Goal: Task Accomplishment & Management: Manage account settings

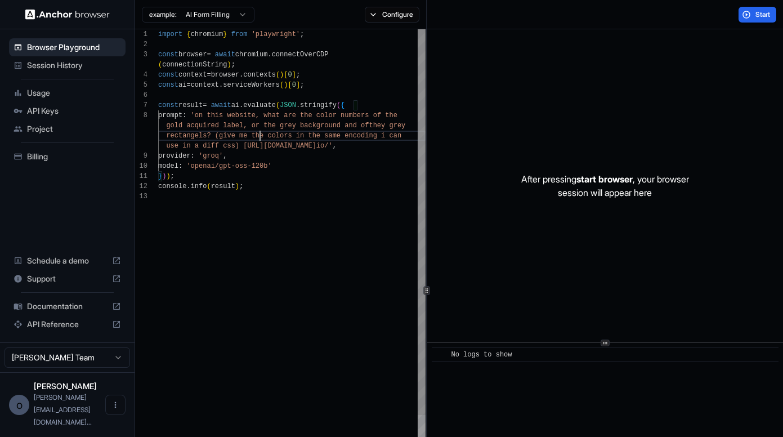
click at [261, 131] on div "import { chromium } from 'playwright' ; const browser = await chromium . connec…" at bounding box center [291, 364] width 267 height 671
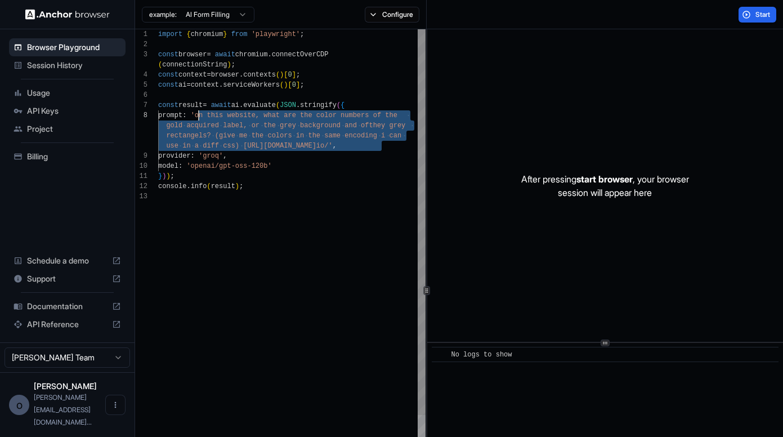
scroll to position [81, 0]
drag, startPoint x: 383, startPoint y: 145, endPoint x: 201, endPoint y: 119, distance: 184.2
click at [201, 119] on div "import { chromium } from 'playwright' ; const browser = await chromium . connec…" at bounding box center [291, 364] width 267 height 671
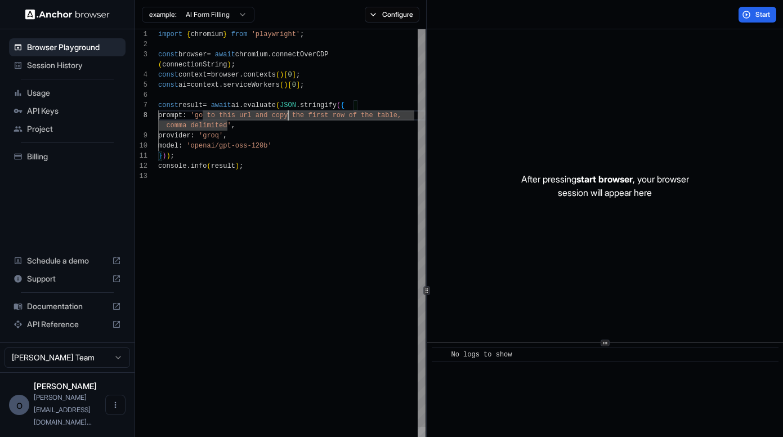
click at [289, 115] on div "import { chromium } from 'playwright' ; const browser = await chromium . connec…" at bounding box center [291, 354] width 267 height 651
click at [257, 127] on div "import { chromium } from 'playwright' ; const browser = await chromium . connec…" at bounding box center [291, 354] width 267 height 651
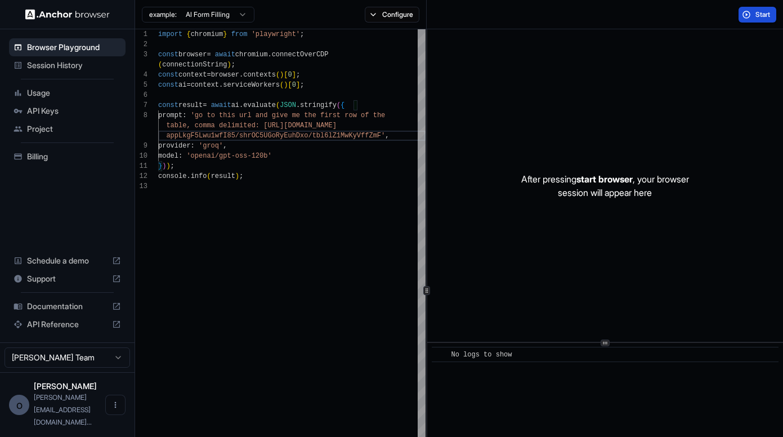
click at [753, 13] on button "Start" at bounding box center [757, 15] width 38 height 16
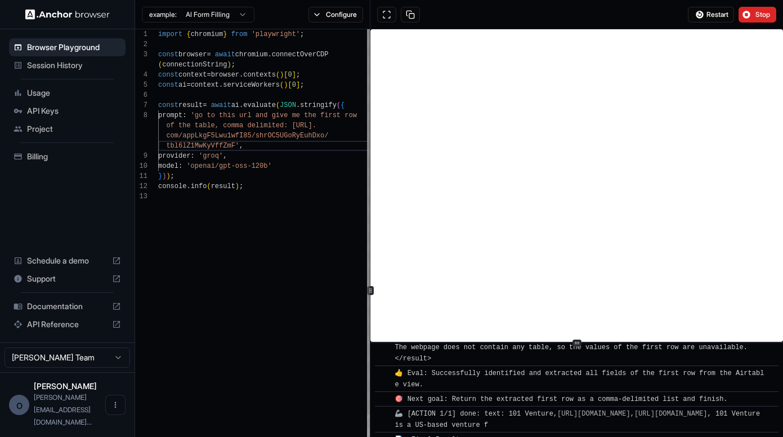
scroll to position [51, 0]
type textarea "**********"
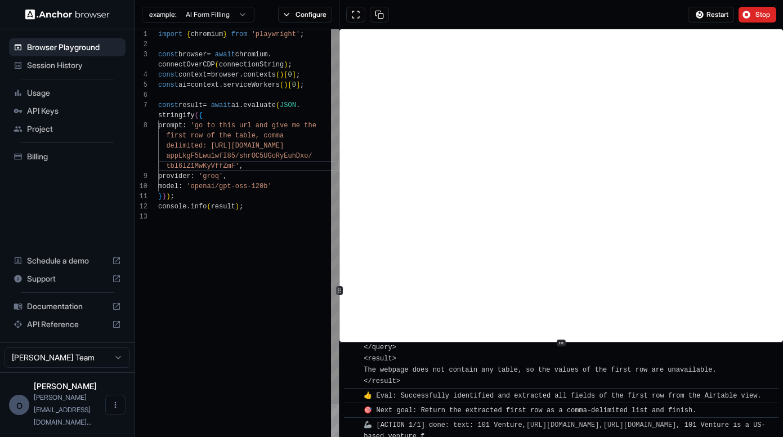
click at [339, 307] on div at bounding box center [339, 290] width 1 height 522
click at [761, 17] on span "Stop" at bounding box center [763, 14] width 16 height 9
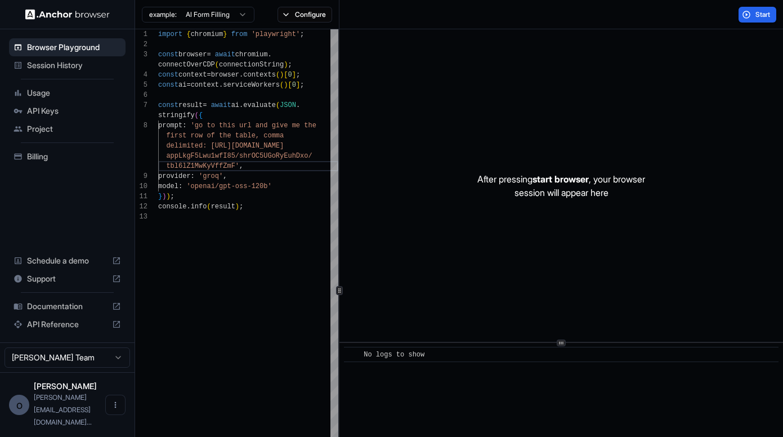
click at [59, 330] on span "API Reference" at bounding box center [67, 324] width 80 height 11
click at [59, 114] on span "API Keys" at bounding box center [74, 110] width 94 height 11
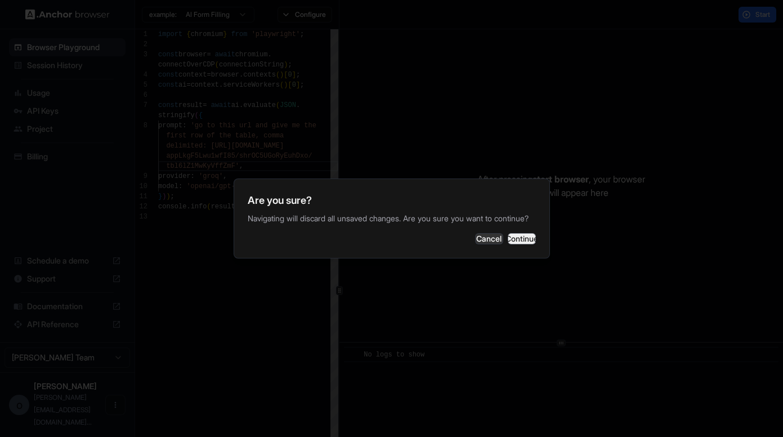
click at [517, 244] on button "Continue" at bounding box center [522, 238] width 28 height 11
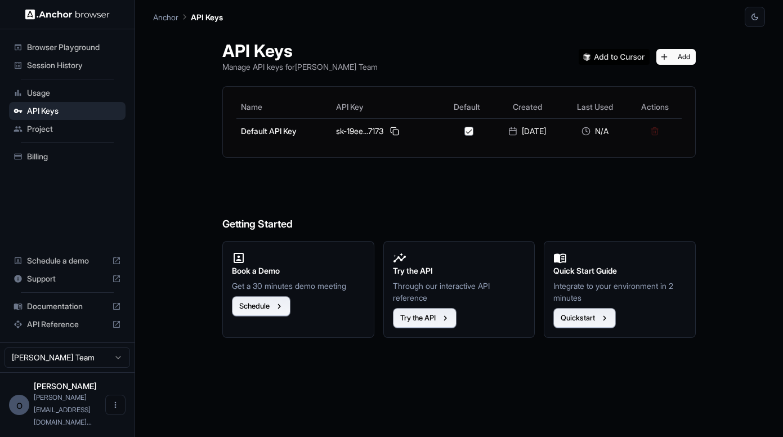
click at [52, 160] on span "Billing" at bounding box center [74, 156] width 94 height 11
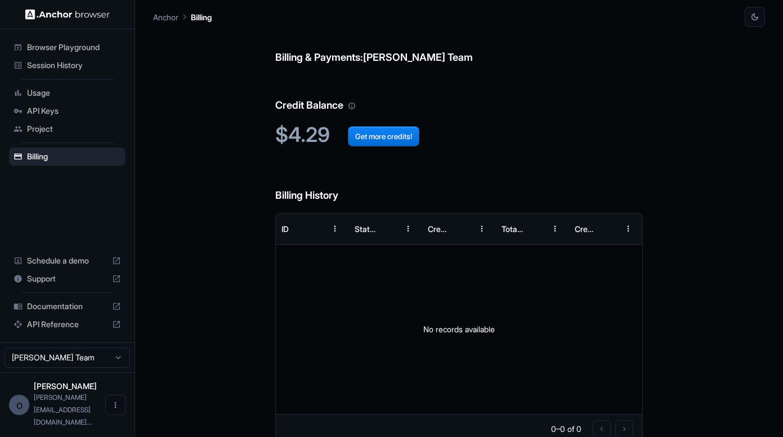
click at [56, 127] on span "Project" at bounding box center [74, 128] width 94 height 11
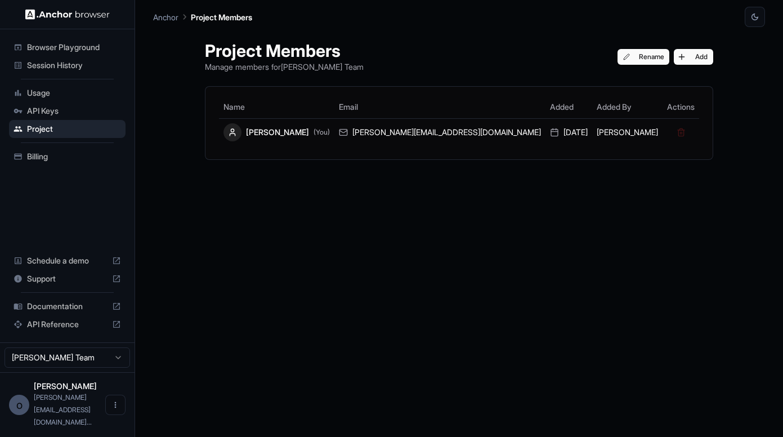
click at [56, 115] on span "API Keys" at bounding box center [74, 110] width 94 height 11
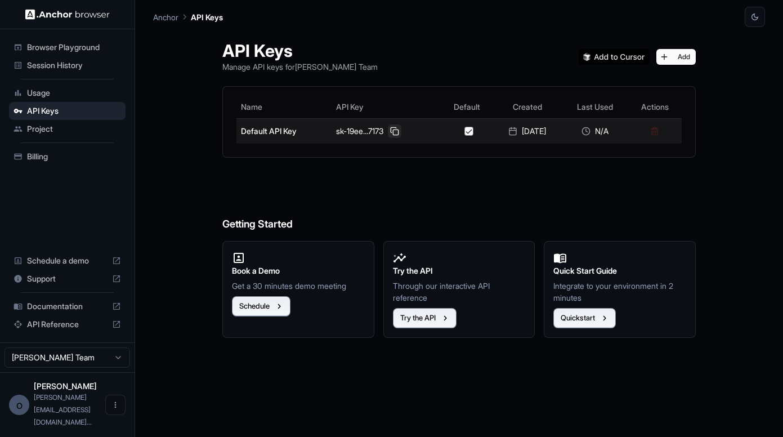
click at [392, 130] on button at bounding box center [395, 131] width 14 height 14
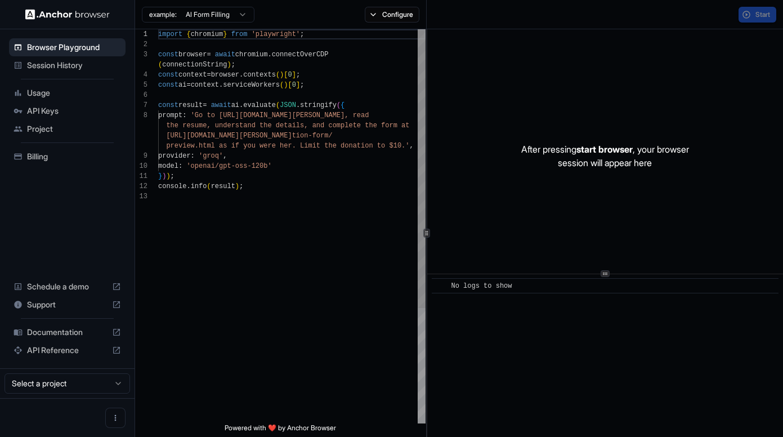
scroll to position [71, 0]
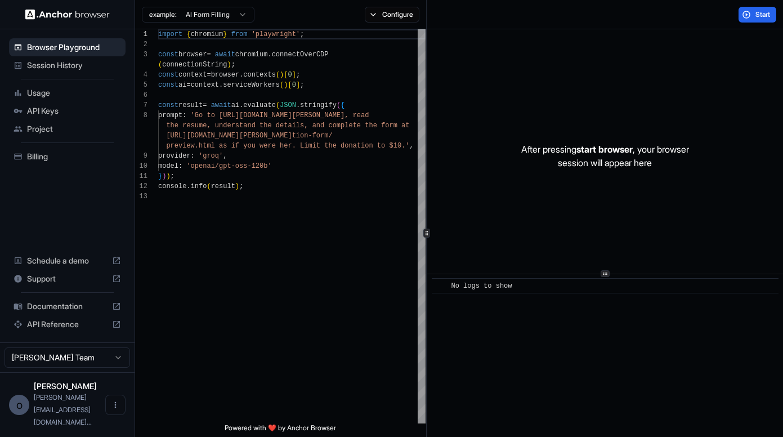
click at [36, 88] on span "Usage" at bounding box center [74, 92] width 94 height 11
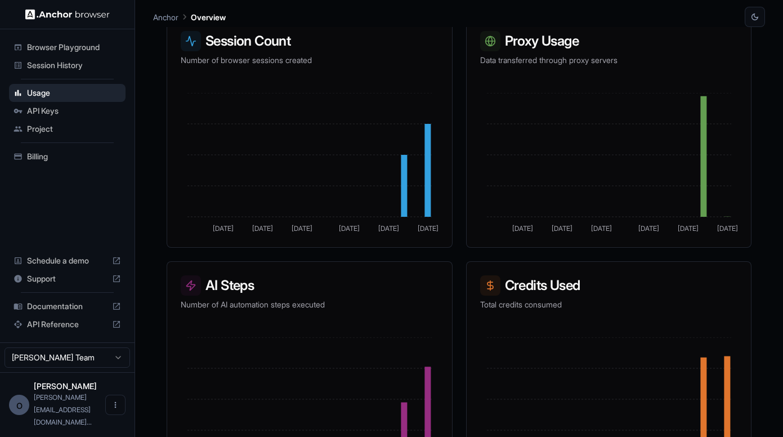
scroll to position [202, 0]
click at [52, 133] on span "Project" at bounding box center [74, 128] width 94 height 11
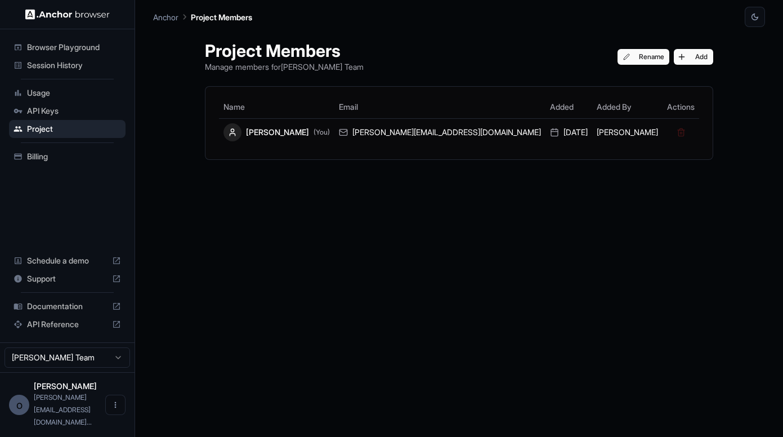
click at [71, 62] on span "Session History" at bounding box center [74, 65] width 94 height 11
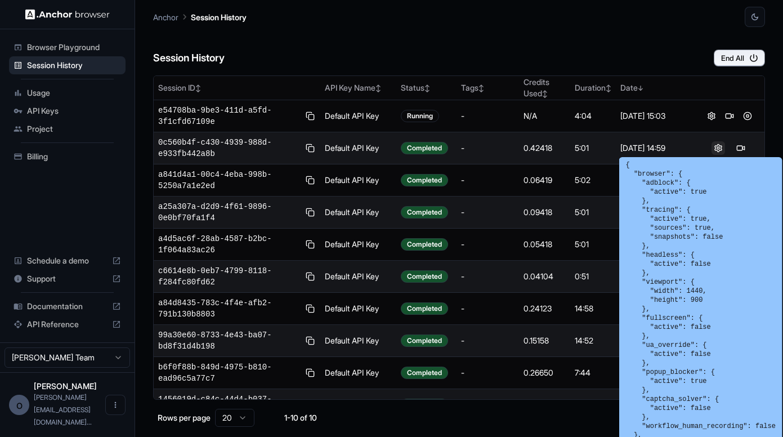
click at [715, 149] on button at bounding box center [718, 148] width 14 height 14
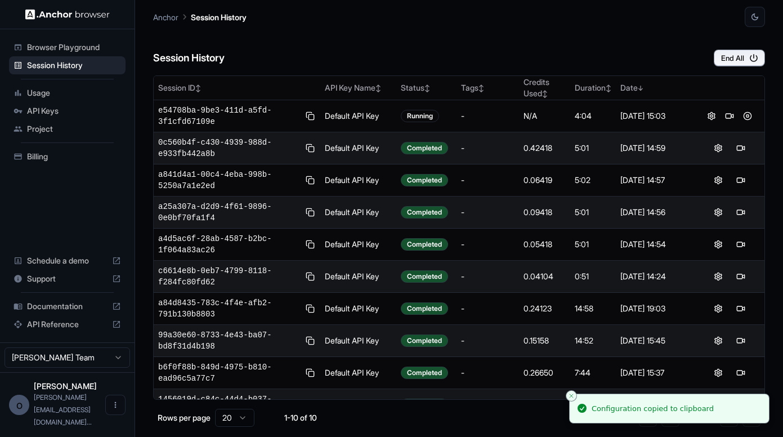
scroll to position [21, 0]
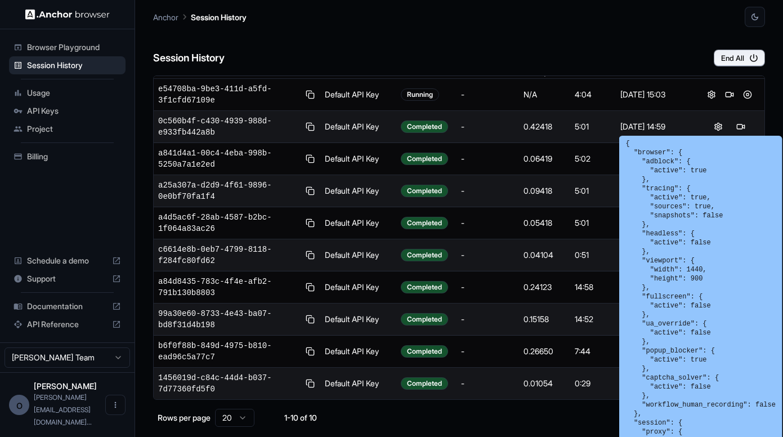
click at [495, 43] on div "Session History End All" at bounding box center [459, 46] width 612 height 39
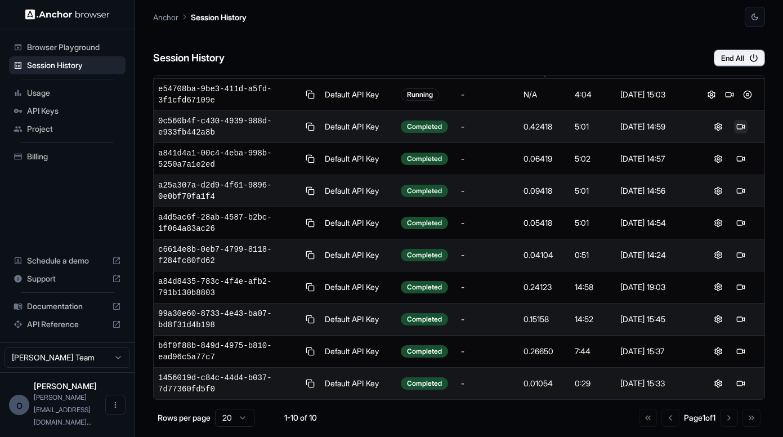
click at [739, 125] on button at bounding box center [741, 127] width 14 height 14
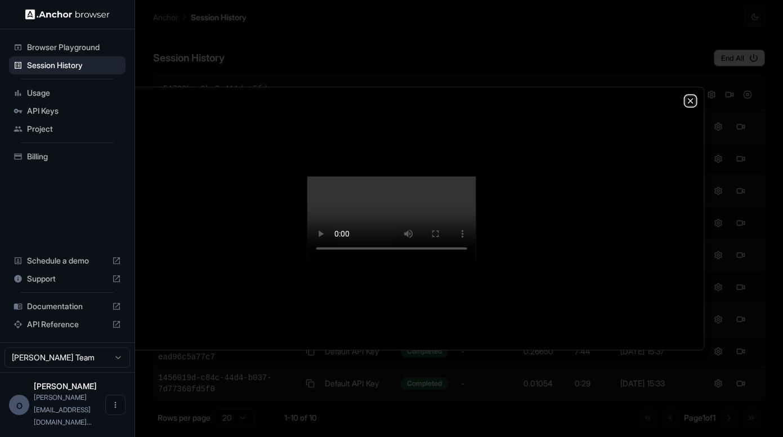
click at [689, 96] on icon "button" at bounding box center [690, 100] width 9 height 9
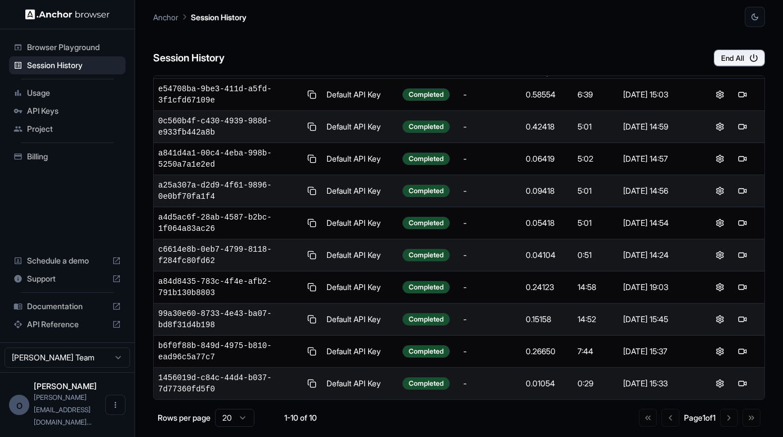
click at [55, 312] on span "Documentation" at bounding box center [67, 306] width 80 height 11
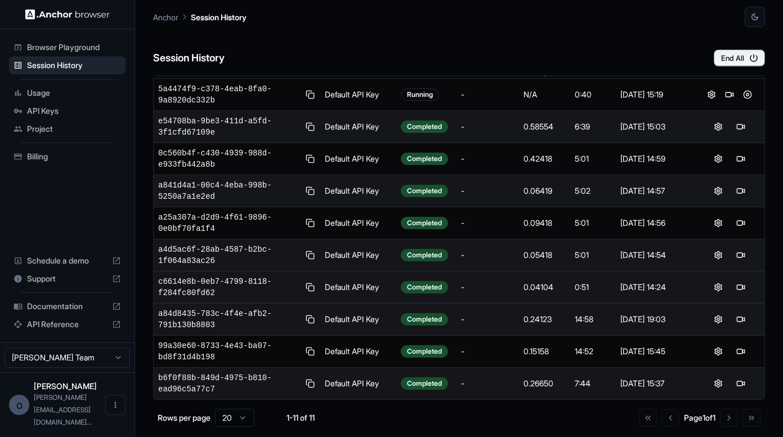
scroll to position [0, 0]
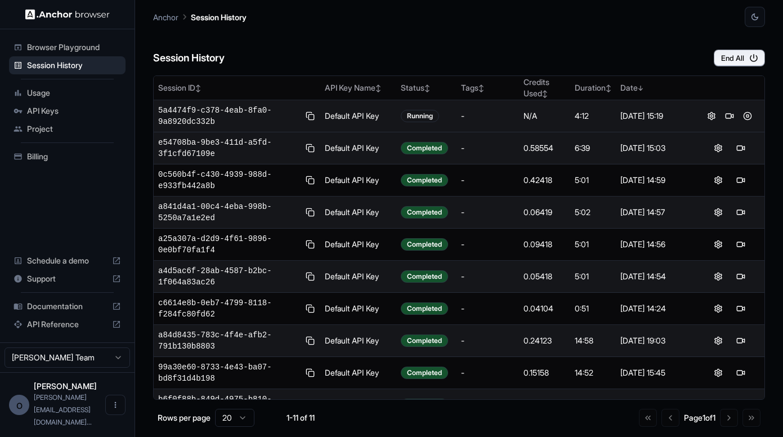
click at [581, 116] on div "4:12" at bounding box center [593, 115] width 37 height 11
